Goal: Task Accomplishment & Management: Manage account settings

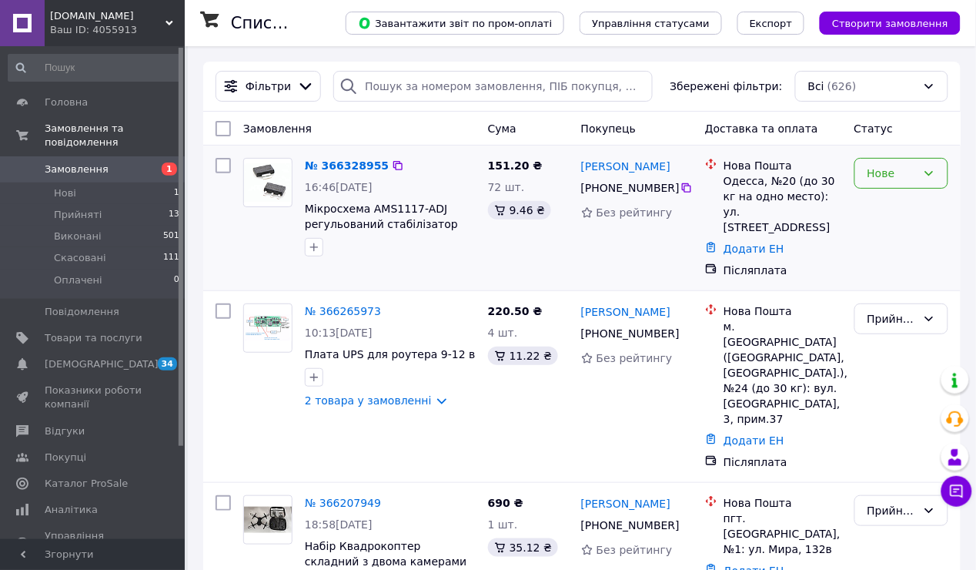
click at [920, 173] on div "Нове" at bounding box center [901, 173] width 94 height 31
click at [904, 211] on li "Прийнято" at bounding box center [901, 207] width 92 height 28
click at [366, 161] on link "№ 366328955" at bounding box center [343, 165] width 76 height 12
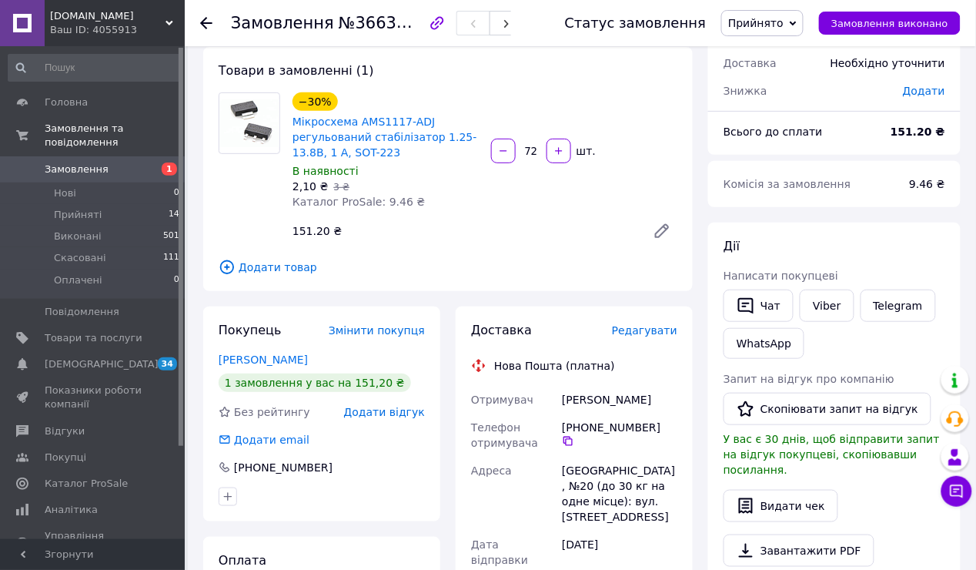
scroll to position [89, 0]
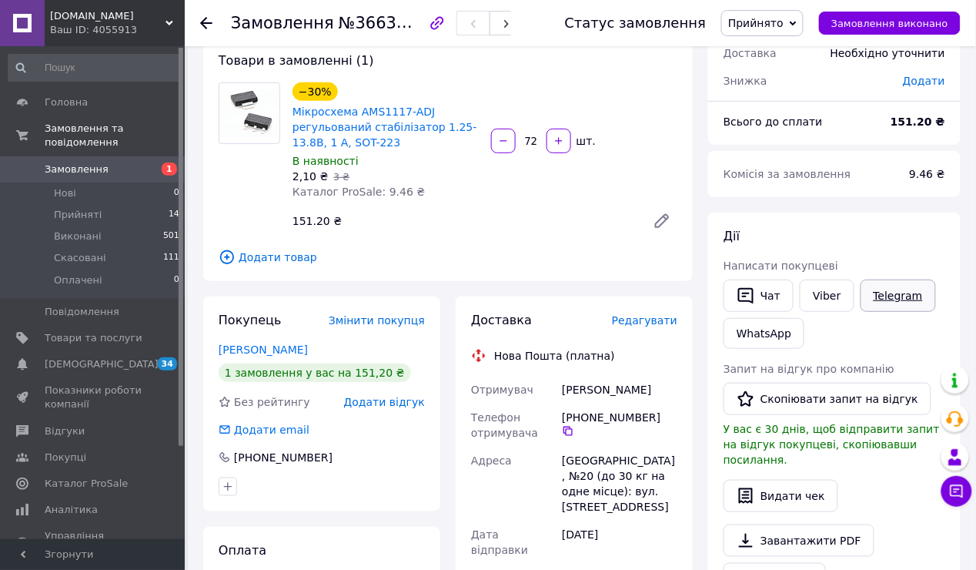
click at [881, 291] on link "Telegram" at bounding box center [898, 295] width 75 height 32
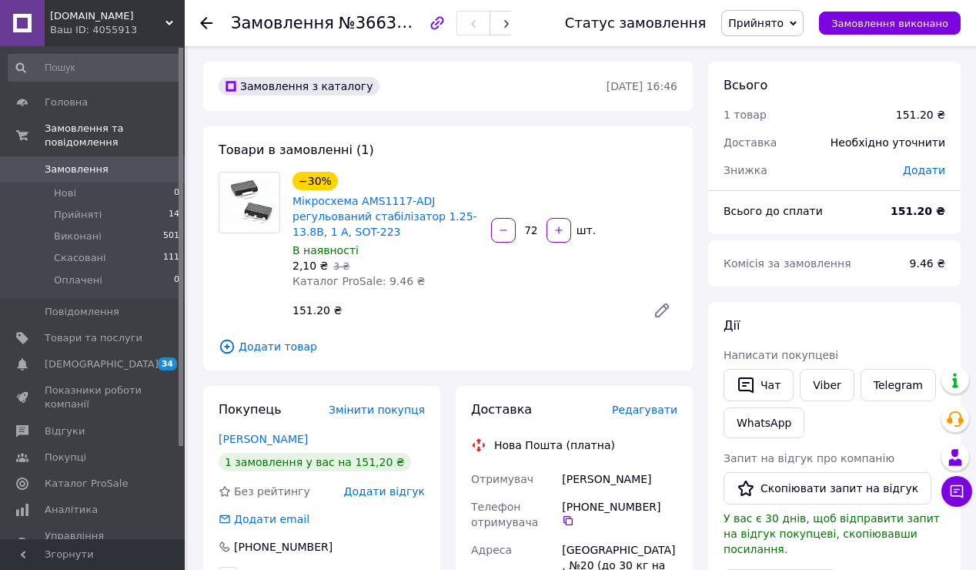
scroll to position [89, 0]
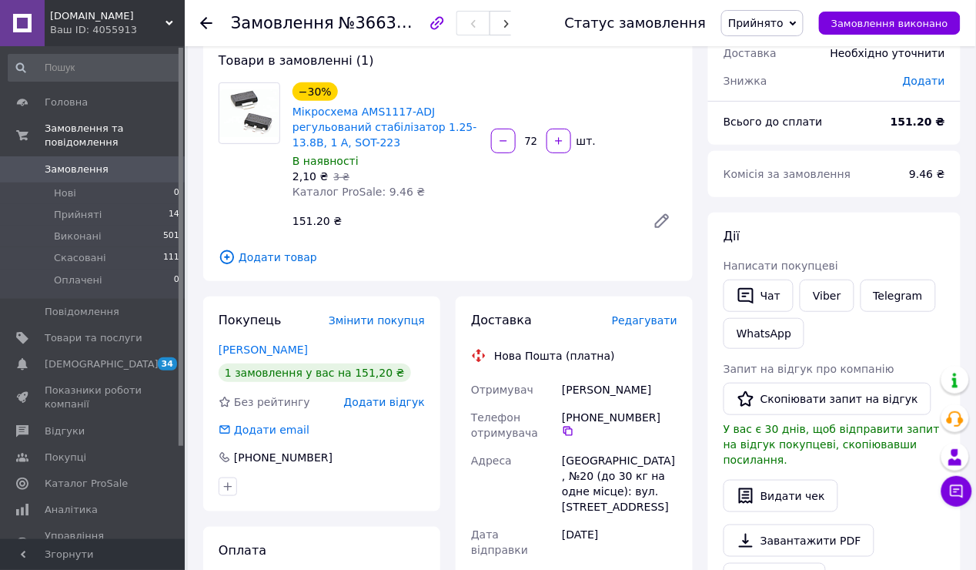
click at [85, 162] on span "Замовлення" at bounding box center [77, 169] width 64 height 14
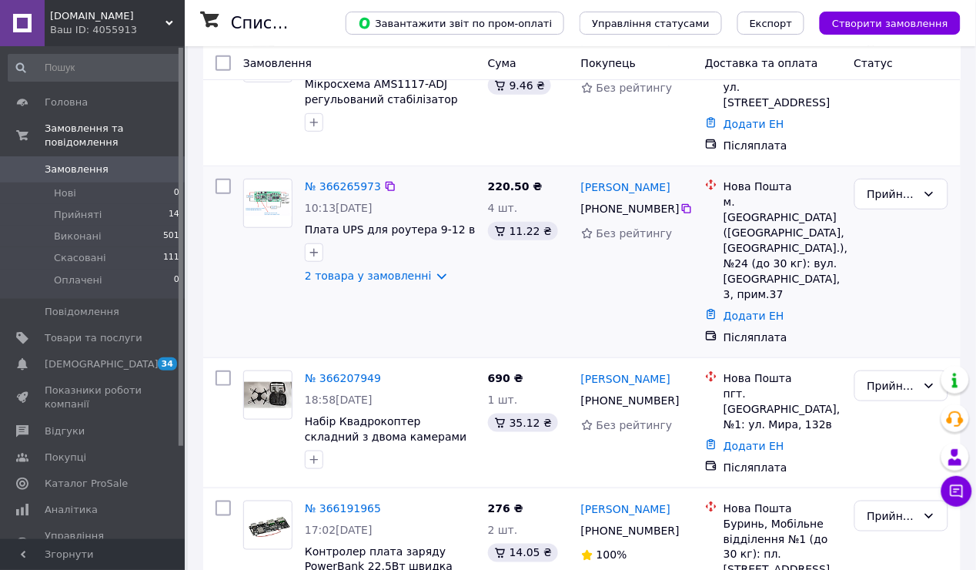
scroll to position [154, 0]
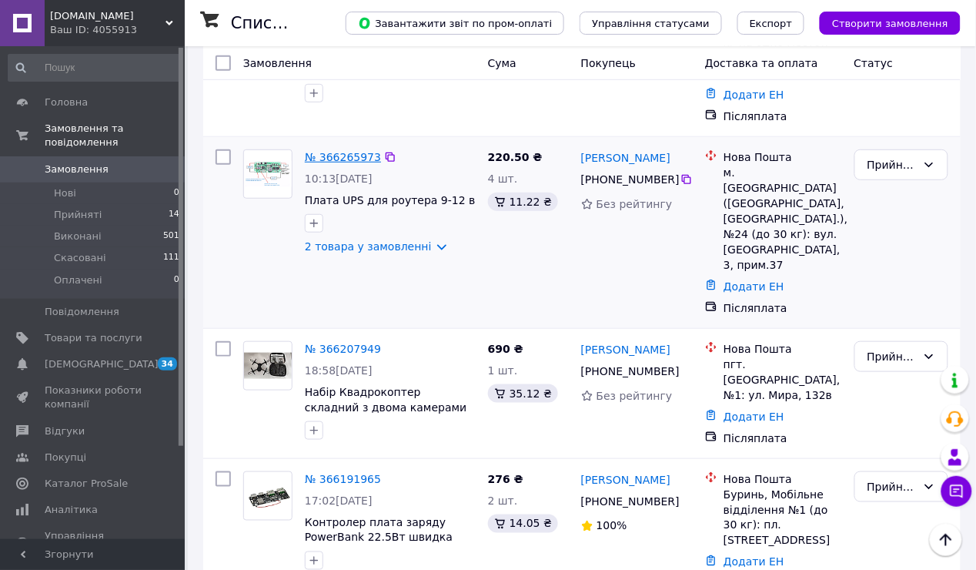
click at [352, 151] on link "№ 366265973" at bounding box center [343, 157] width 76 height 12
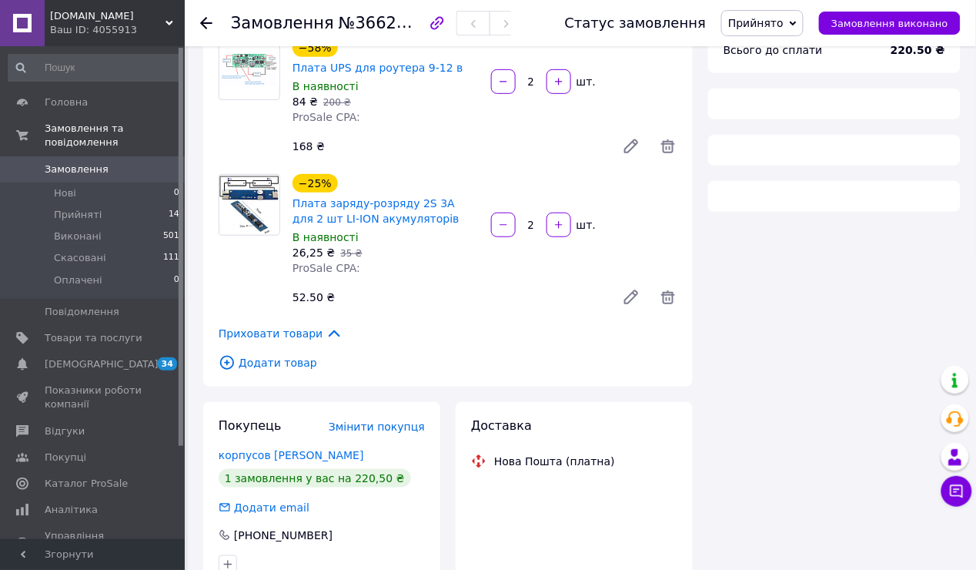
scroll to position [154, 0]
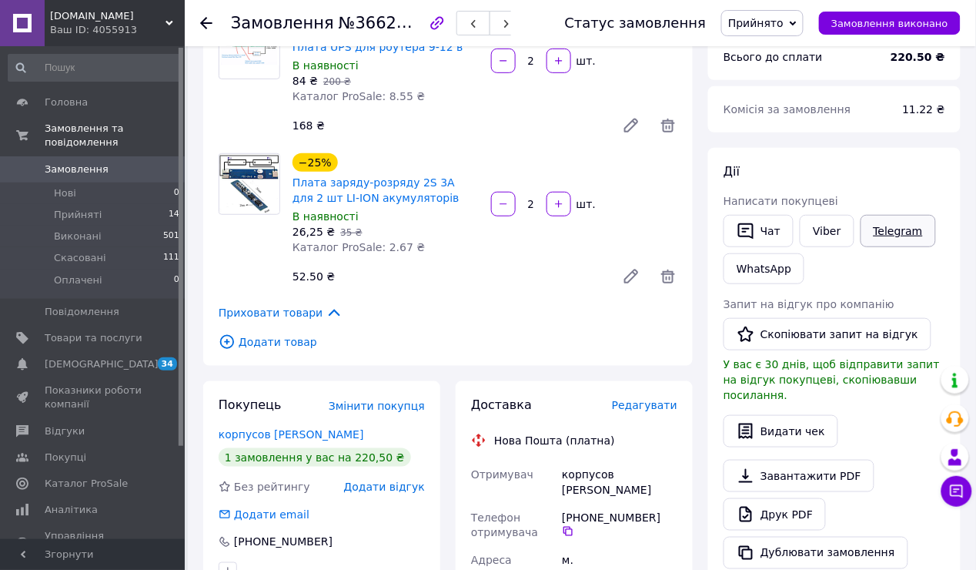
click at [891, 226] on link "Telegram" at bounding box center [898, 231] width 75 height 32
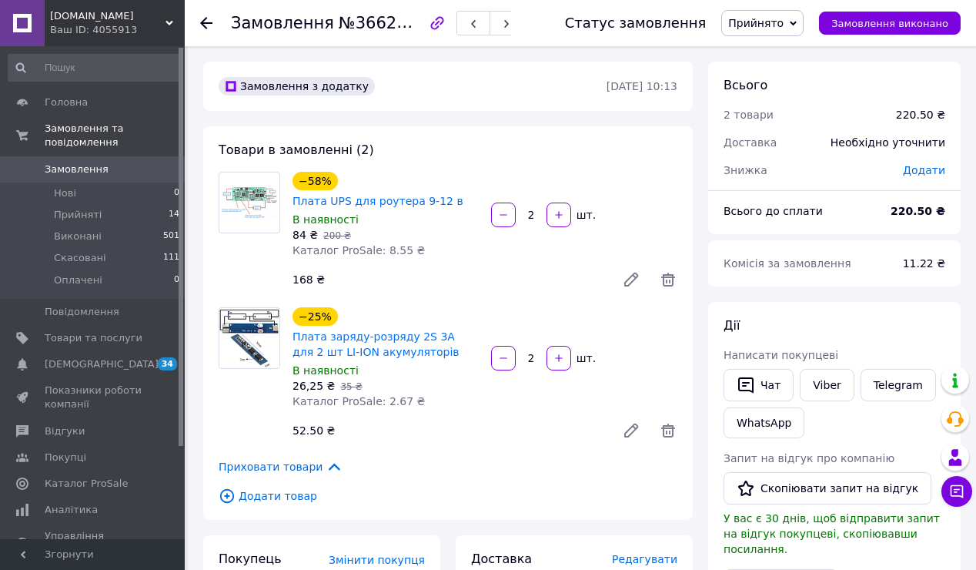
scroll to position [154, 0]
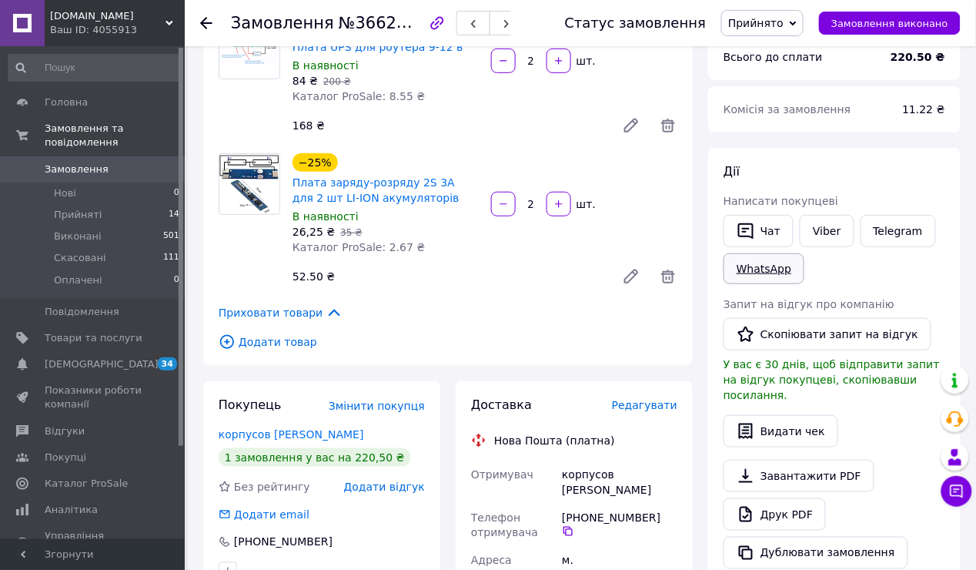
click at [726, 262] on link "WhatsApp" at bounding box center [764, 268] width 81 height 31
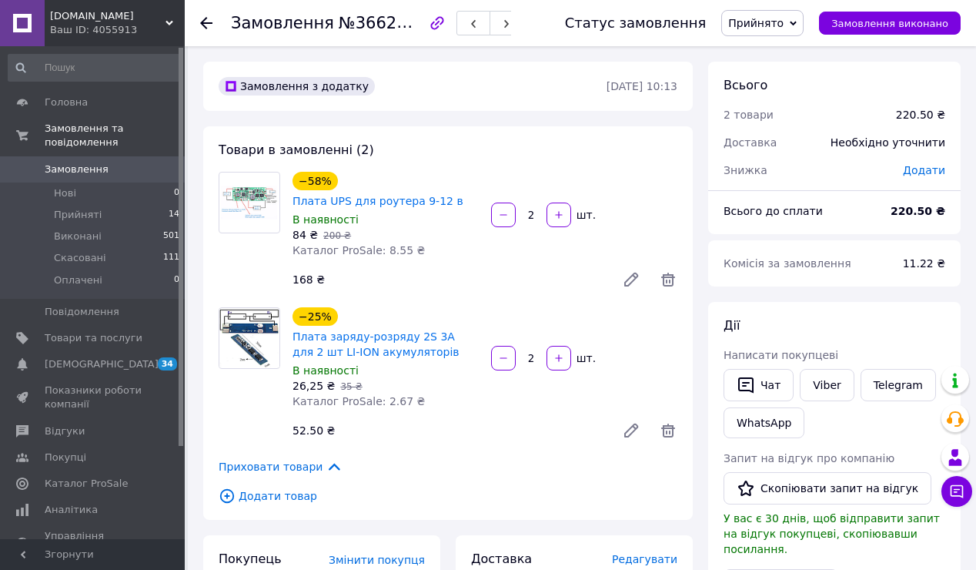
scroll to position [154, 0]
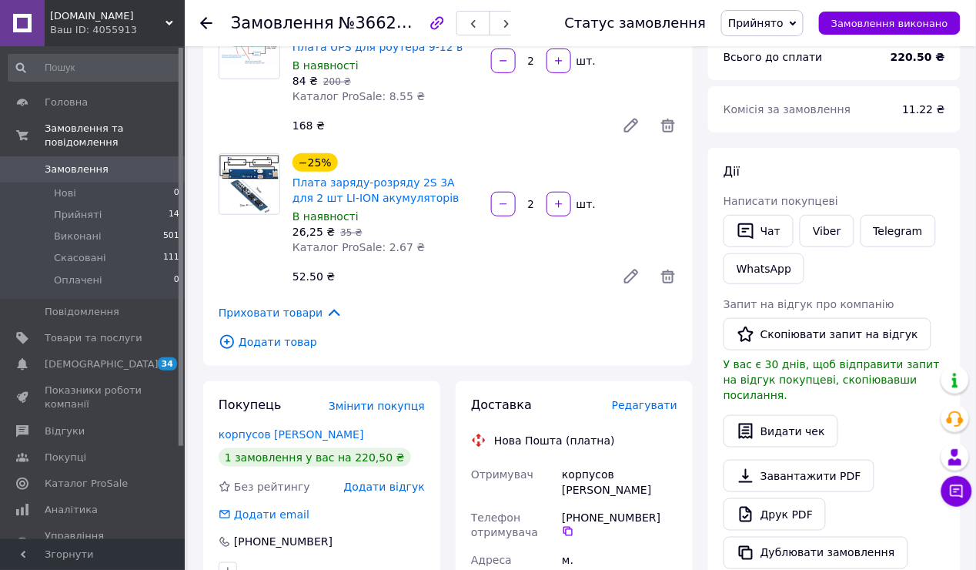
click at [76, 162] on span "Замовлення" at bounding box center [77, 169] width 64 height 14
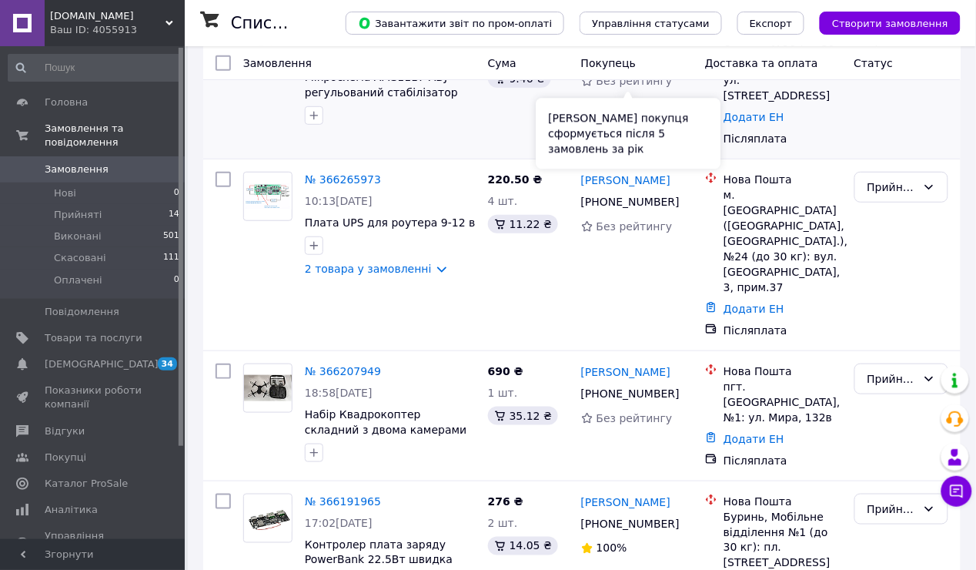
scroll to position [308, 0]
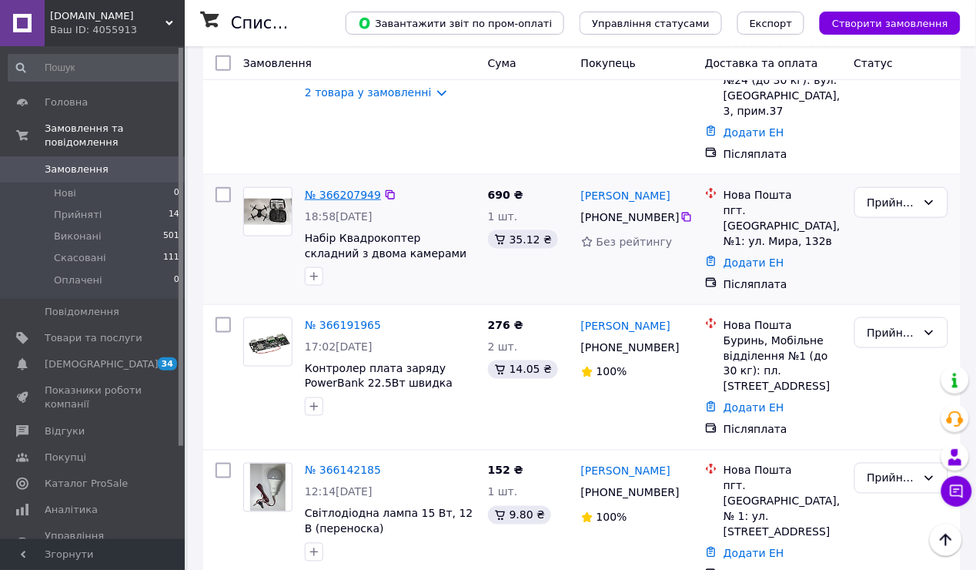
click at [346, 189] on link "№ 366207949" at bounding box center [343, 195] width 76 height 12
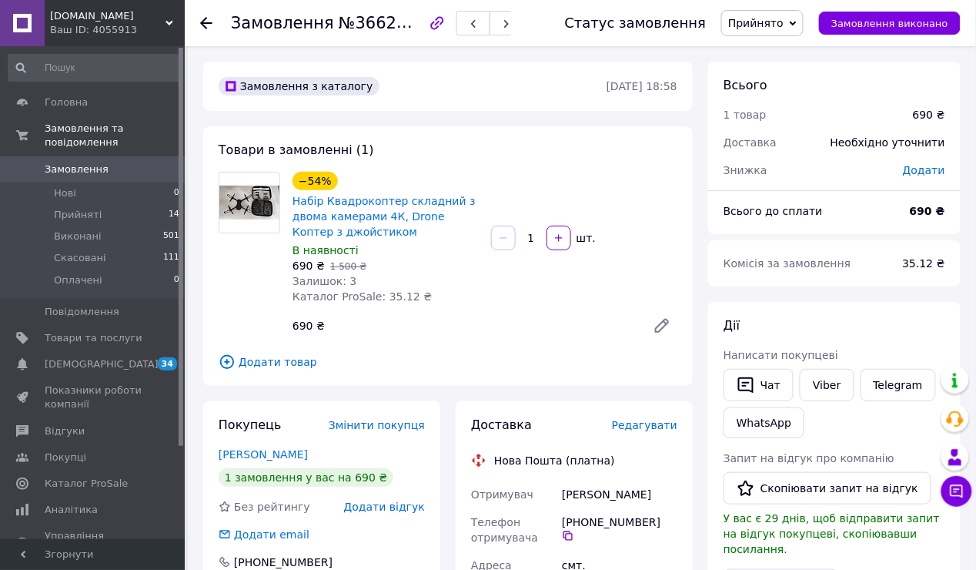
click at [96, 162] on span "Замовлення" at bounding box center [77, 169] width 64 height 14
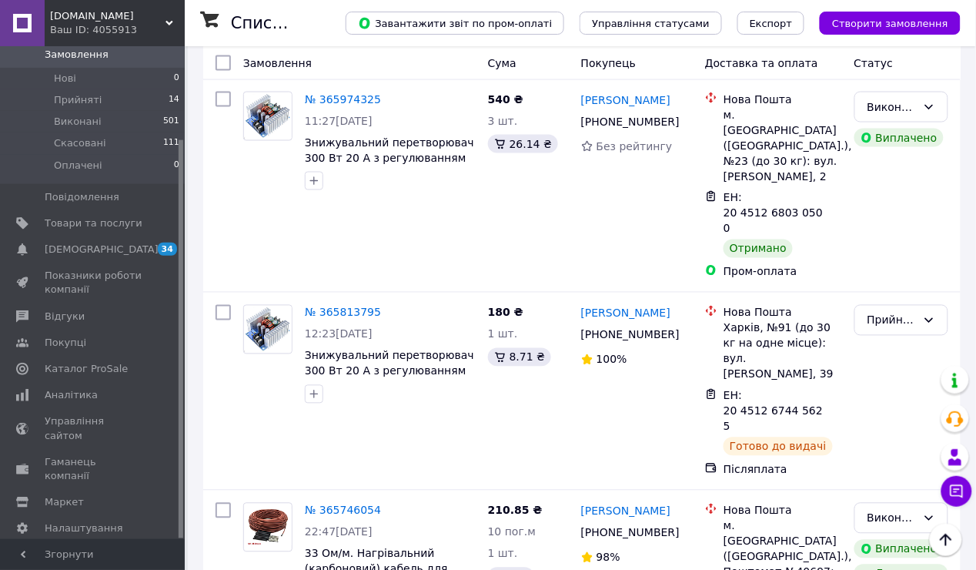
scroll to position [2155, 0]
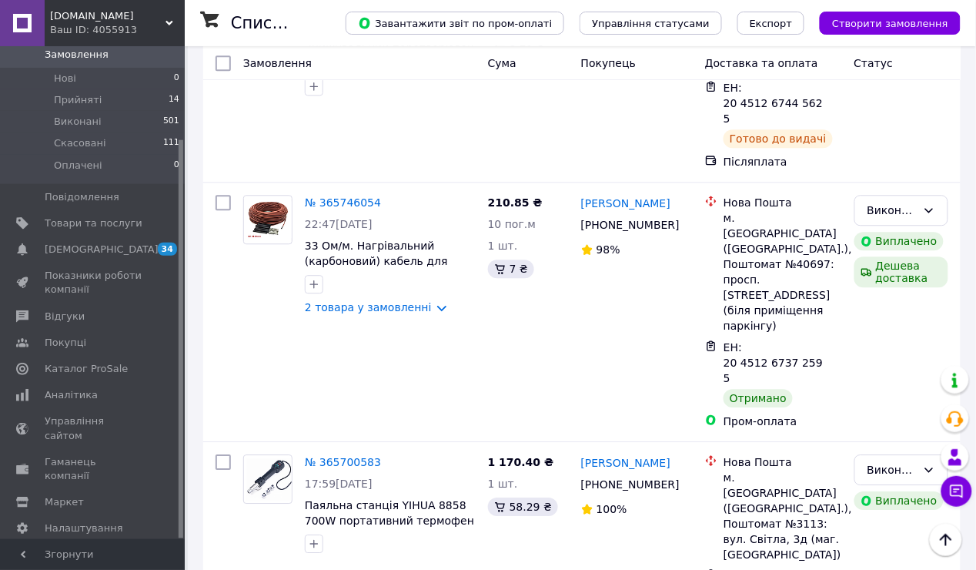
click at [908, 308] on li "Виконано" at bounding box center [901, 310] width 92 height 28
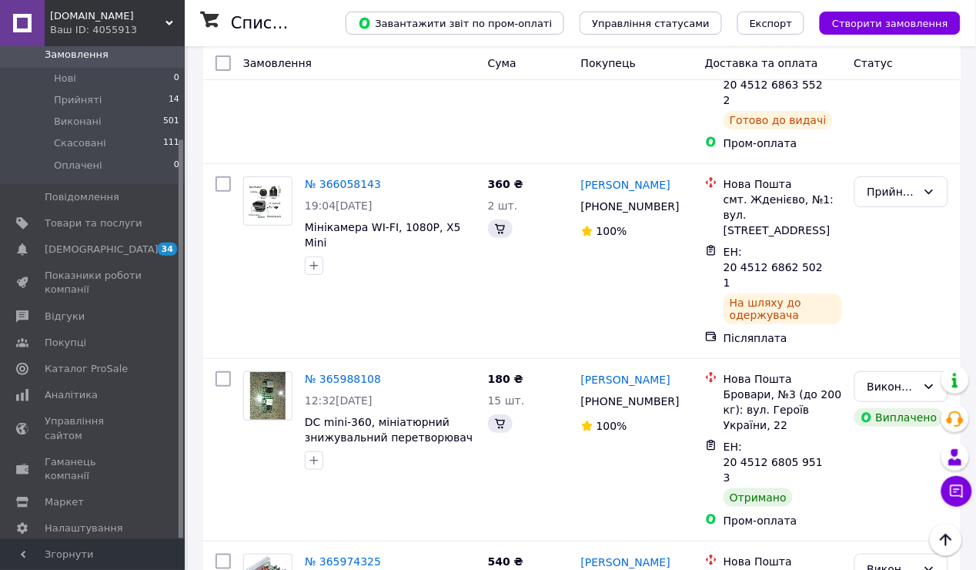
scroll to position [770, 0]
